Goal: Find specific page/section: Find specific page/section

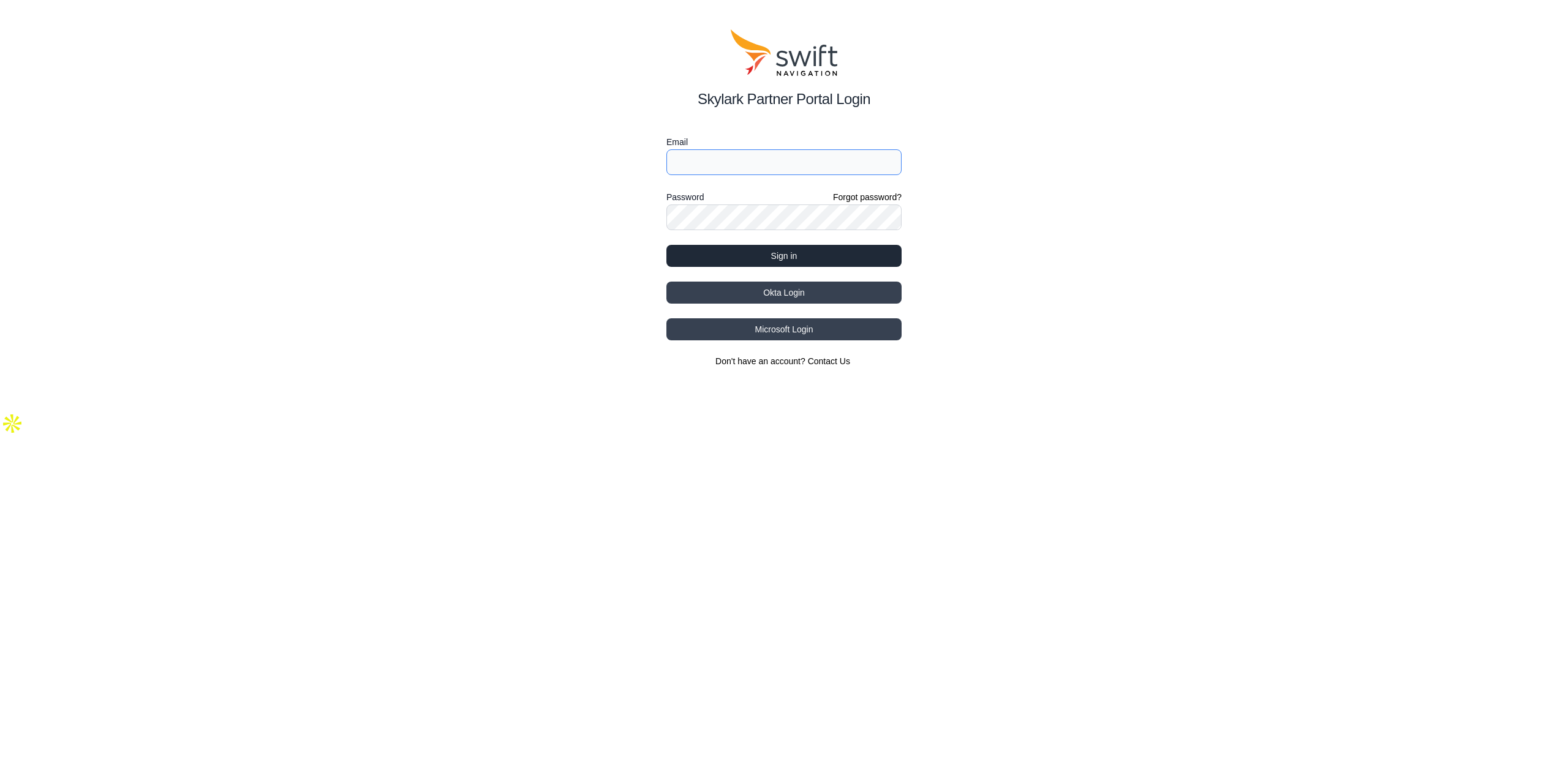
type input "[EMAIL_ADDRESS][DOMAIN_NAME]"
click at [787, 253] on button "Sign in" at bounding box center [784, 256] width 235 height 22
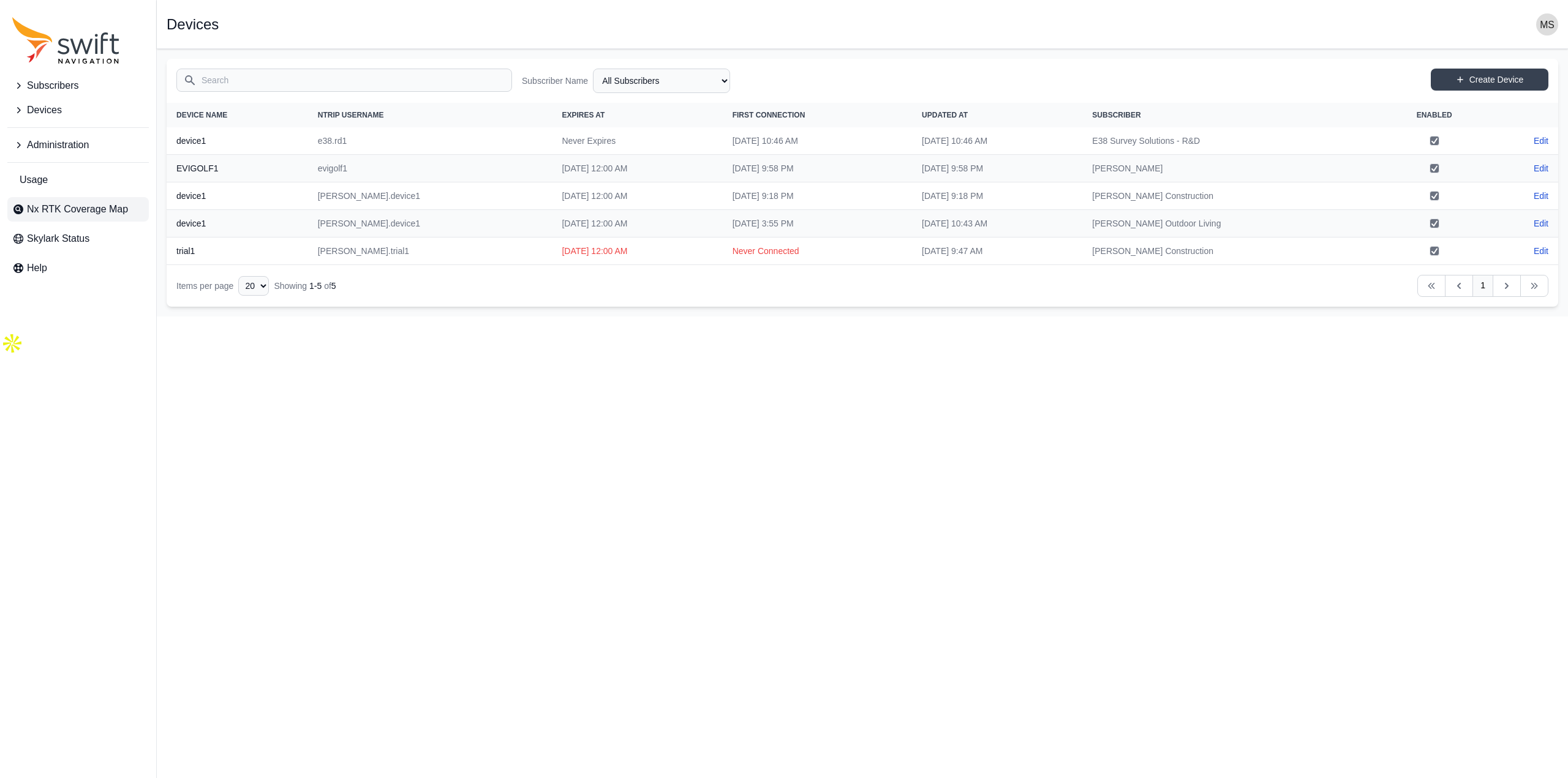
click at [76, 217] on span "Nx RTK Coverage Map" at bounding box center [78, 209] width 101 height 15
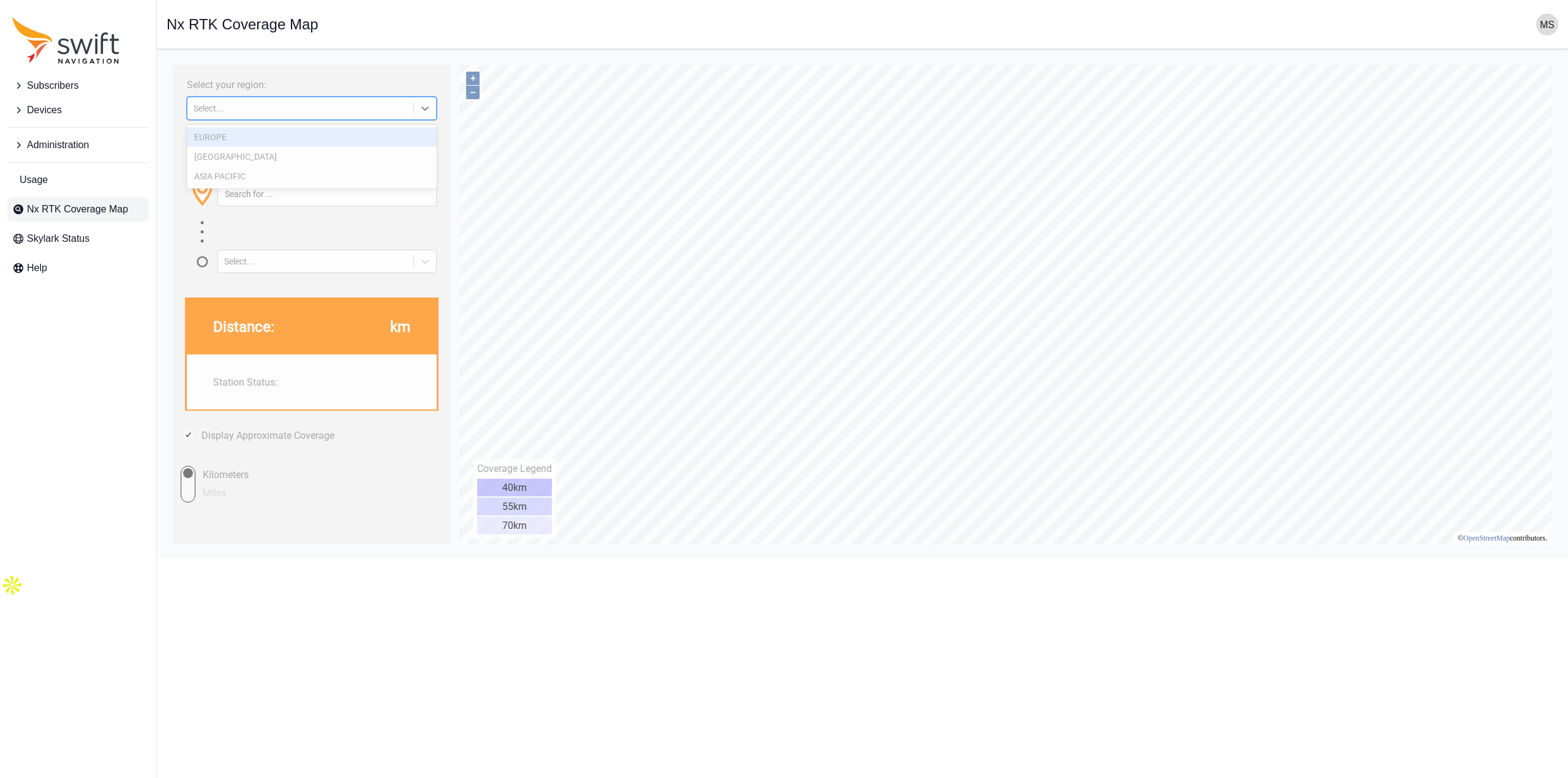
click at [243, 109] on div "Select..." at bounding box center [300, 109] width 214 height 10
click at [234, 157] on div "NORTH AMERICA" at bounding box center [311, 157] width 250 height 20
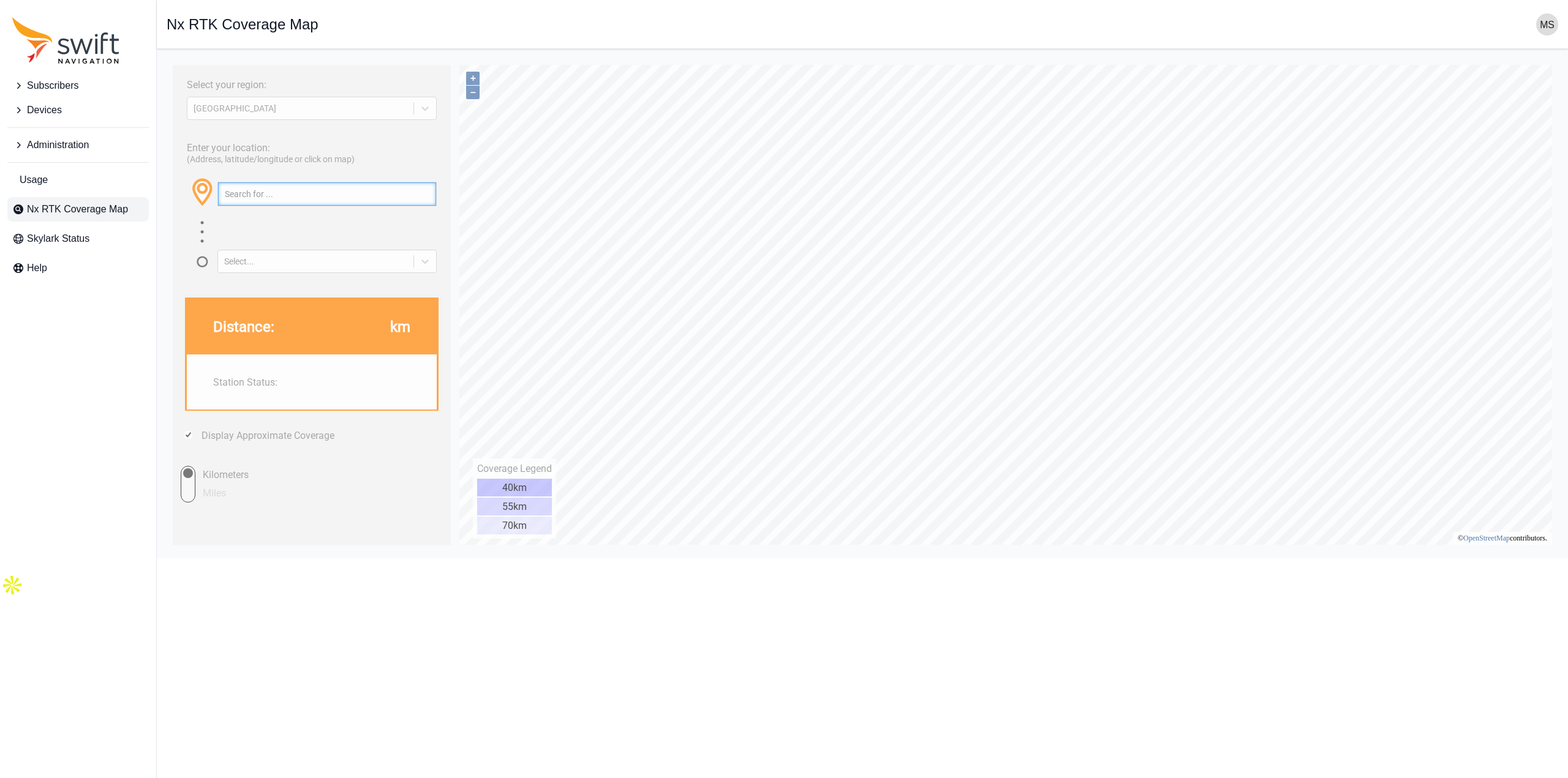
drag, startPoint x: 263, startPoint y: 199, endPoint x: 284, endPoint y: 198, distance: 21.0
click at [264, 199] on input "text" at bounding box center [327, 194] width 218 height 23
type input "new hampshire"
click at [192, 485] on input "Miles" at bounding box center [177, 484] width 36 height 36
radio input "true"
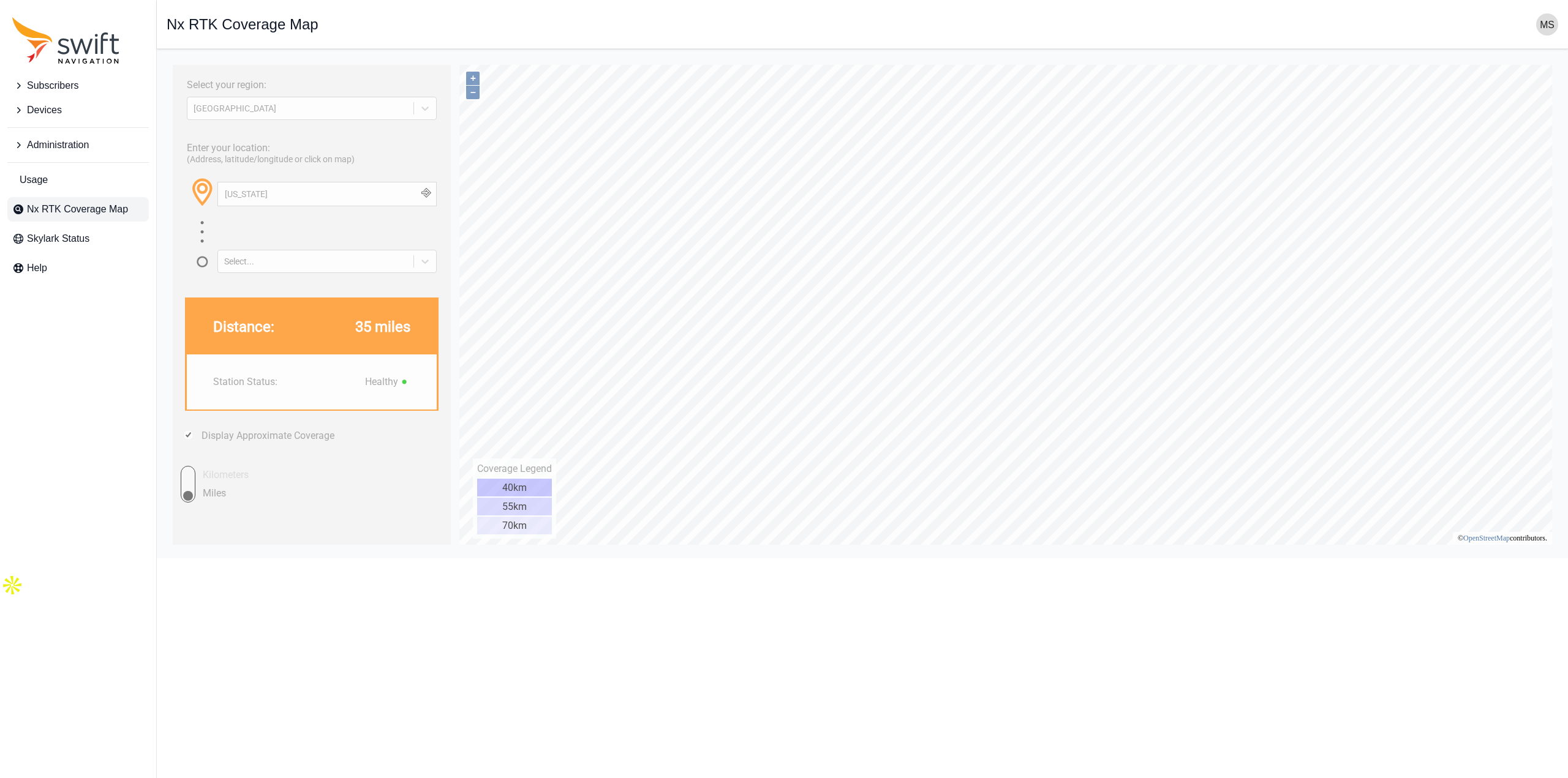
click at [192, 481] on input "Kilometers" at bounding box center [177, 484] width 36 height 36
radio input "true"
drag, startPoint x: 334, startPoint y: 198, endPoint x: 132, endPoint y: 199, distance: 202.0
click at [167, 59] on html "Select your region: NORTH AMERICA Enter your location: (Address, latitude/longi…" at bounding box center [862, 59] width 1392 height 0
type input "lebanon, nh"
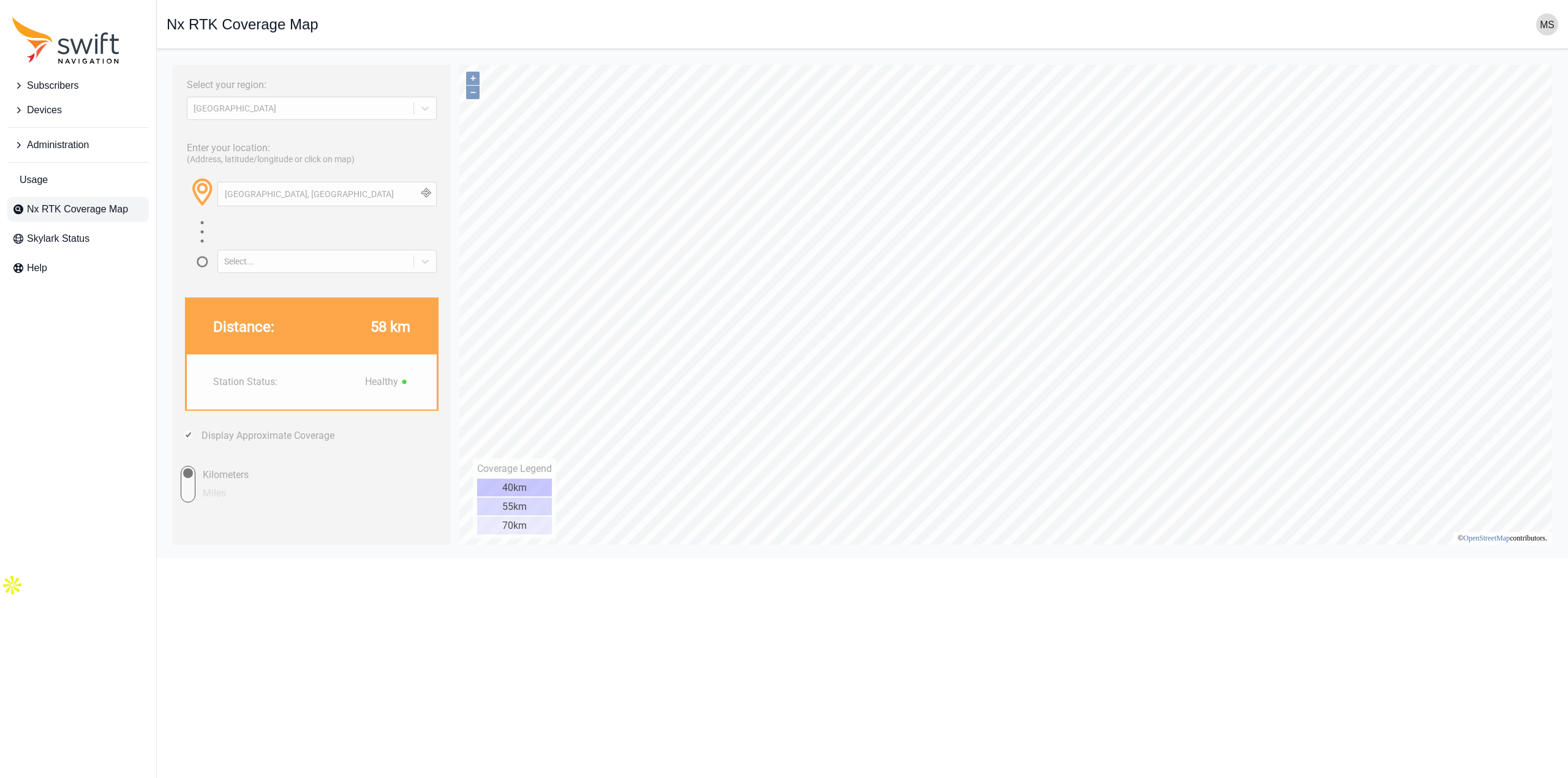
click at [352, 543] on div "Select your region: NORTH AMERICA Enter your location: (Address, latitude/longi…" at bounding box center [312, 304] width 278 height 480
